Goal: Task Accomplishment & Management: Use online tool/utility

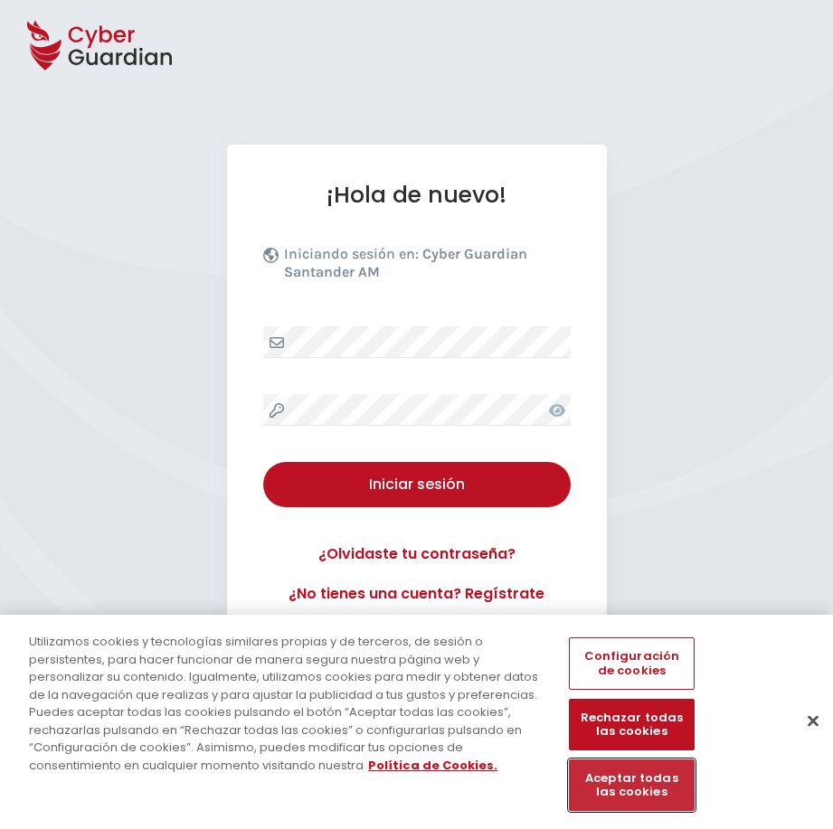
click at [590, 796] on button "Aceptar todas las cookies" at bounding box center [631, 786] width 125 height 52
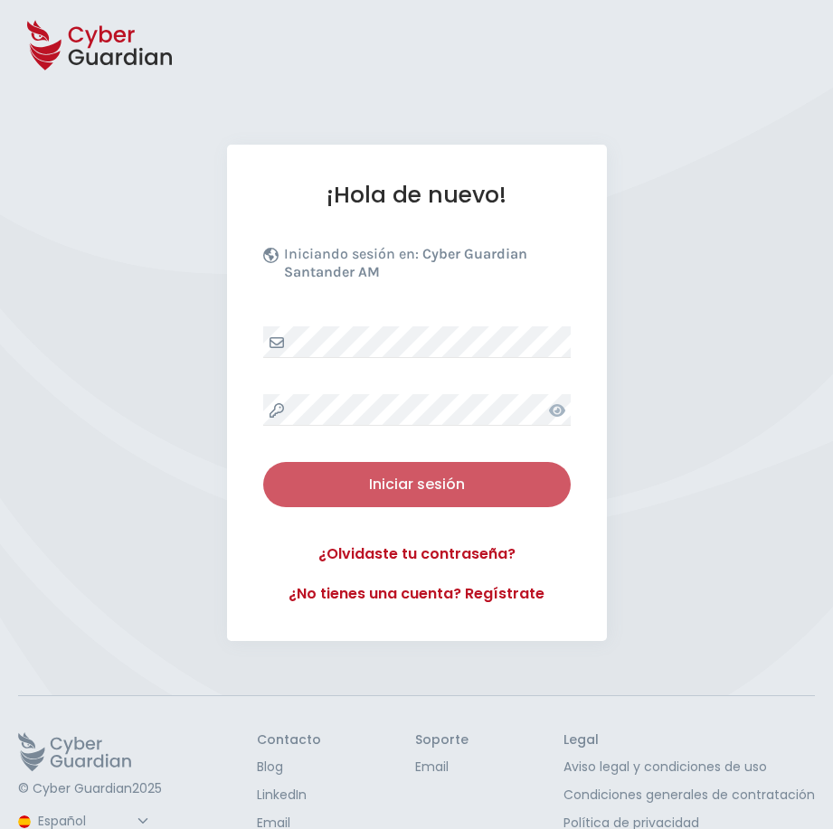
click at [410, 485] on div "Iniciar sesión" at bounding box center [417, 485] width 280 height 22
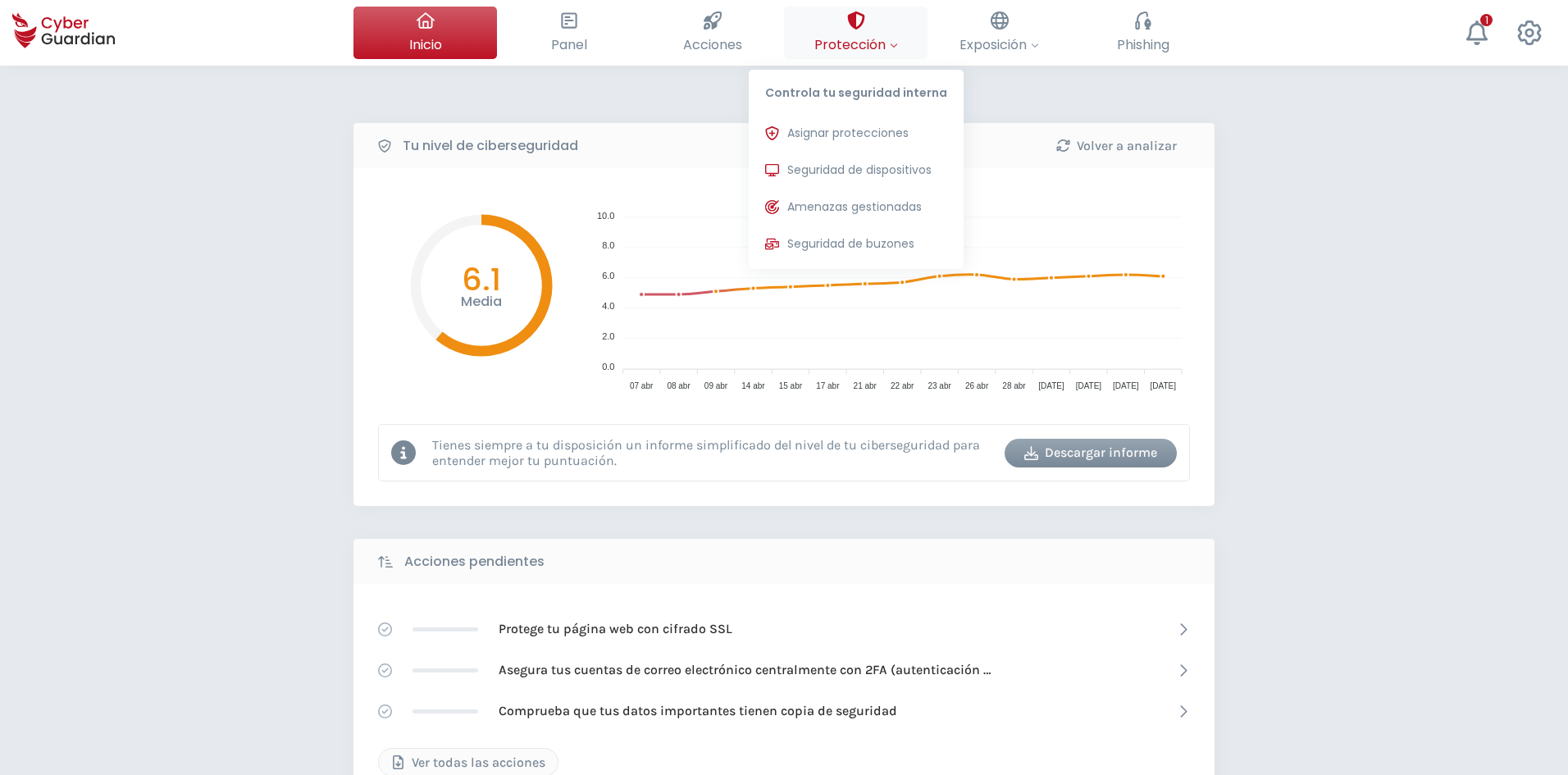
click at [755, 47] on span "Protección" at bounding box center [856, 44] width 83 height 21
click at [755, 131] on span "Asignar protecciones" at bounding box center [848, 132] width 122 height 17
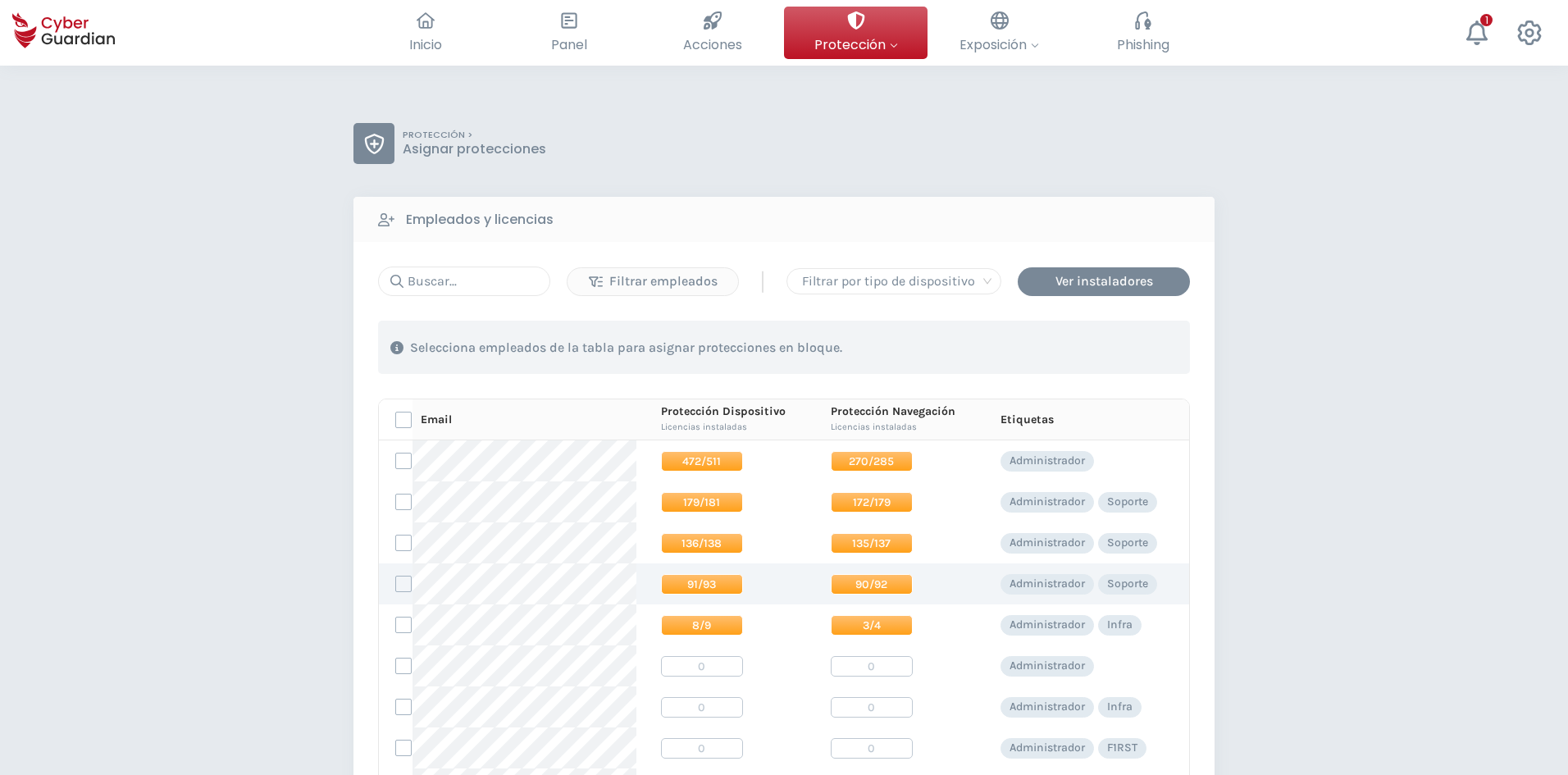
click at [681, 581] on span "91/93" at bounding box center [702, 584] width 82 height 21
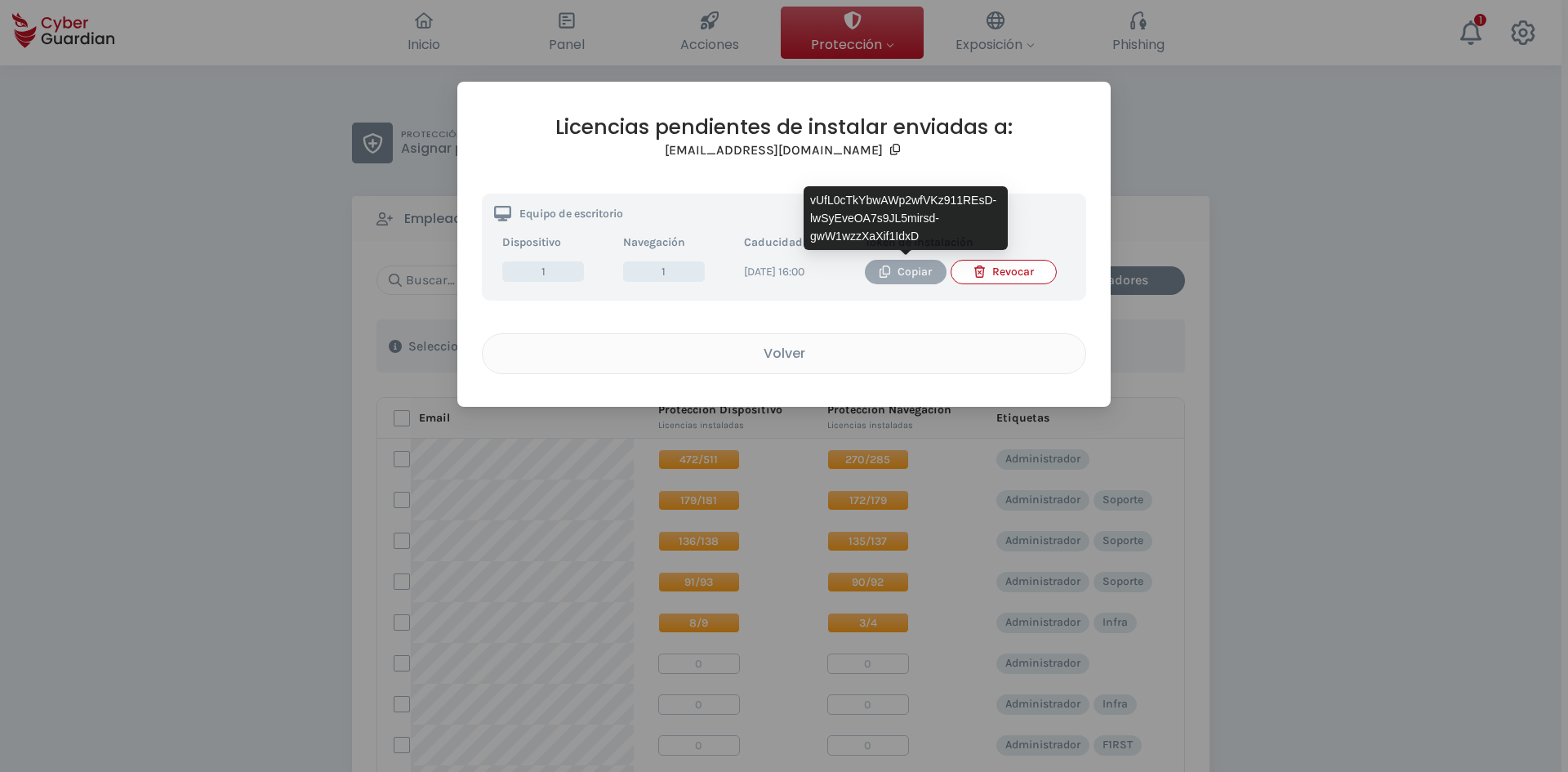
click at [751, 272] on icon "button" at bounding box center [885, 272] width 13 height 13
